Goal: Transaction & Acquisition: Purchase product/service

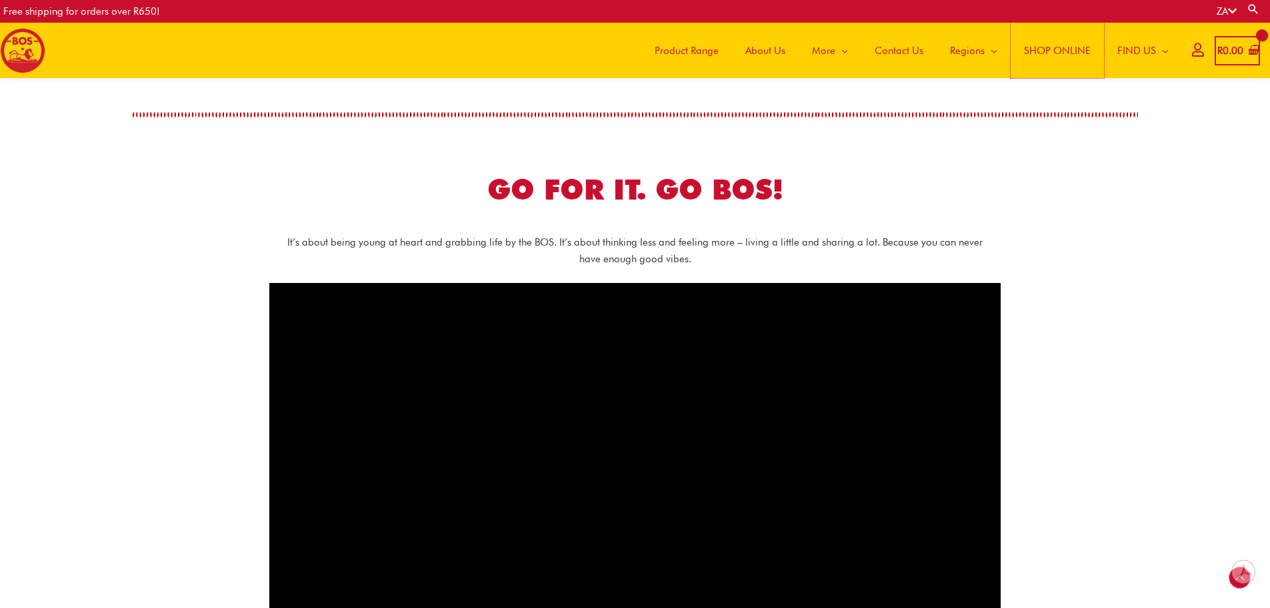
scroll to position [662, 0]
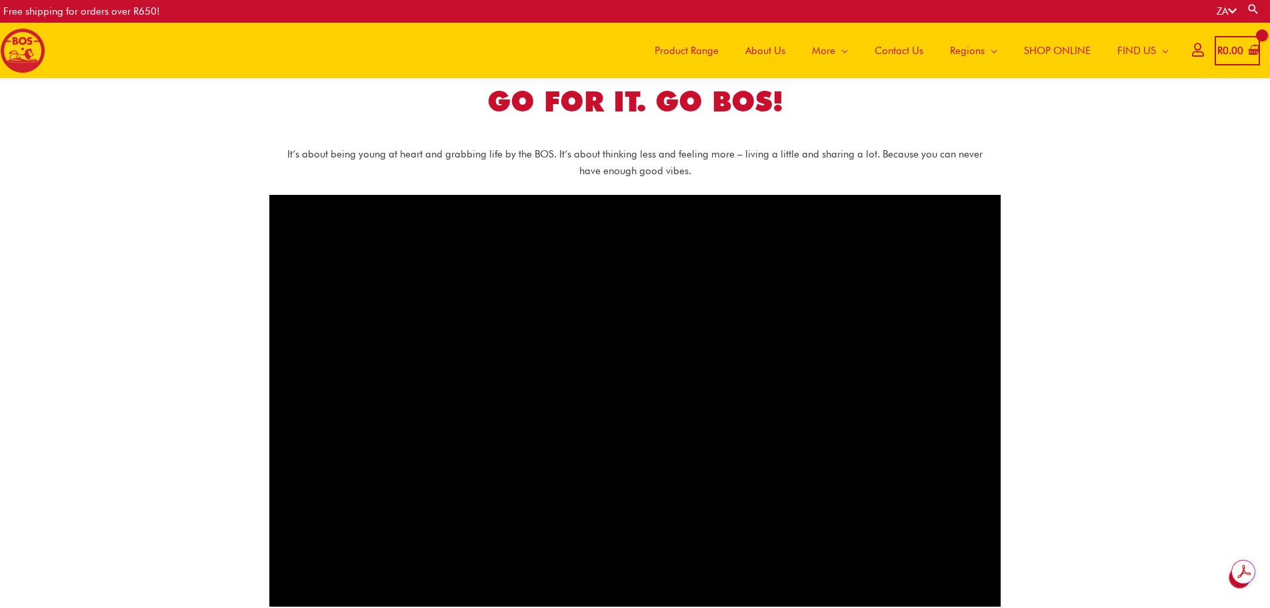
click at [1056, 54] on span "SHOP ONLINE" at bounding box center [1057, 51] width 67 height 40
